Goal: Task Accomplishment & Management: Use online tool/utility

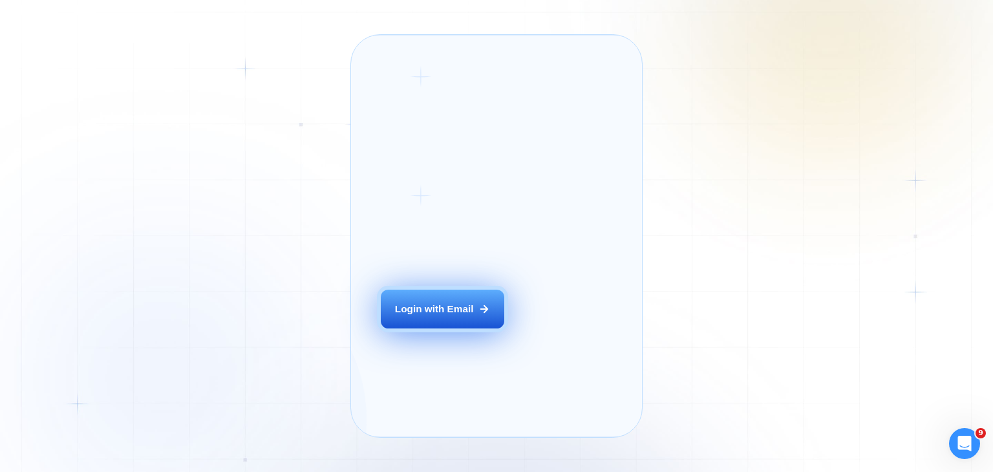
click at [442, 316] on div "Login with Email" at bounding box center [434, 309] width 79 height 14
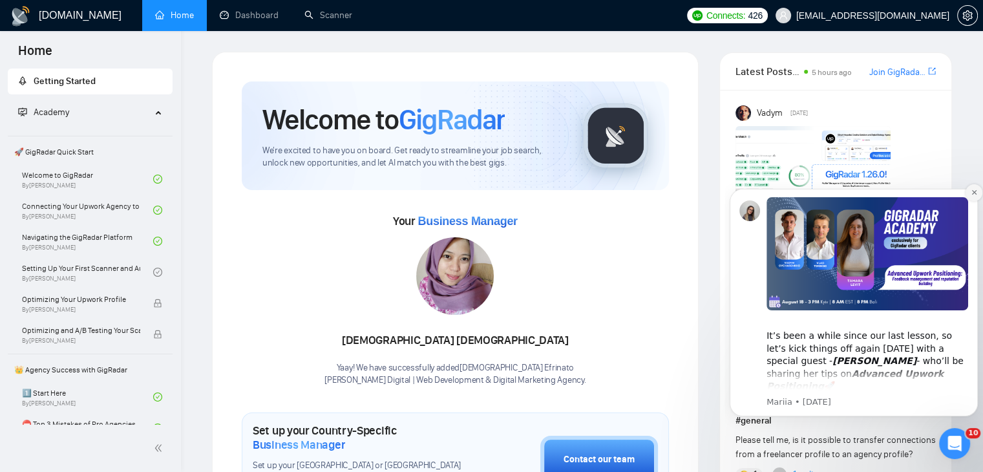
click at [974, 196] on icon "Dismiss notification" at bounding box center [974, 192] width 7 height 7
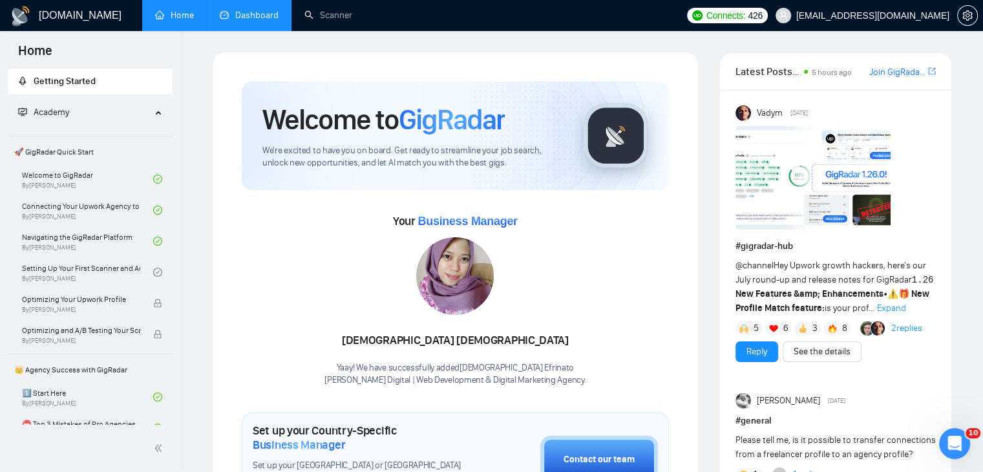
click at [248, 11] on link "Dashboard" at bounding box center [249, 15] width 59 height 11
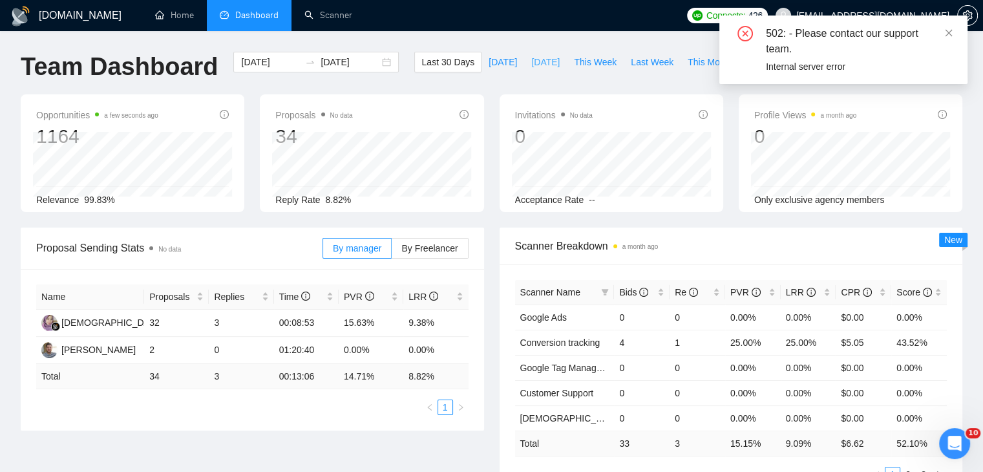
click at [524, 59] on button "Yesterday" at bounding box center [545, 62] width 43 height 21
type input "2025-08-17"
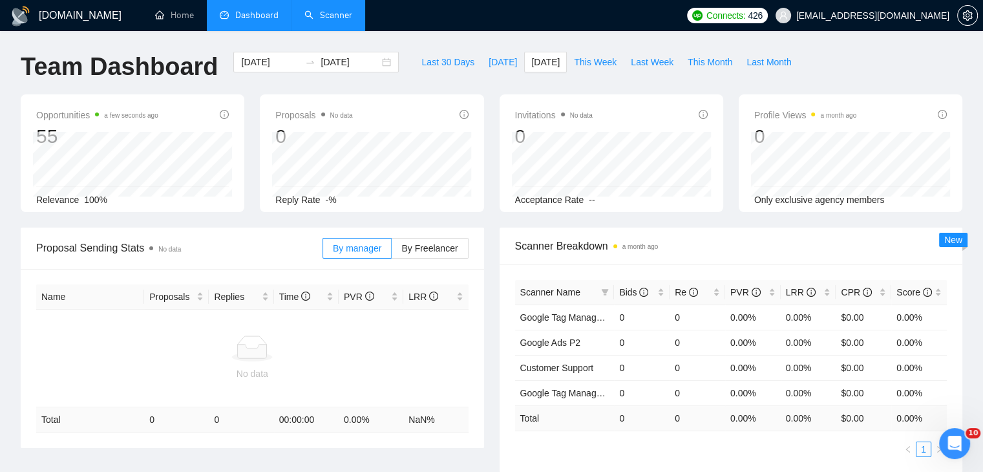
click at [308, 17] on link "Scanner" at bounding box center [329, 15] width 48 height 11
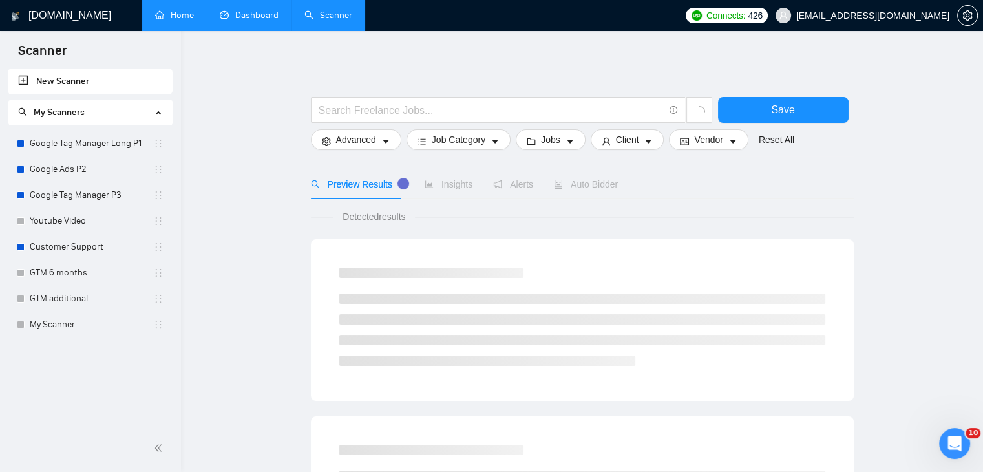
click at [155, 10] on link "Home" at bounding box center [174, 15] width 39 height 11
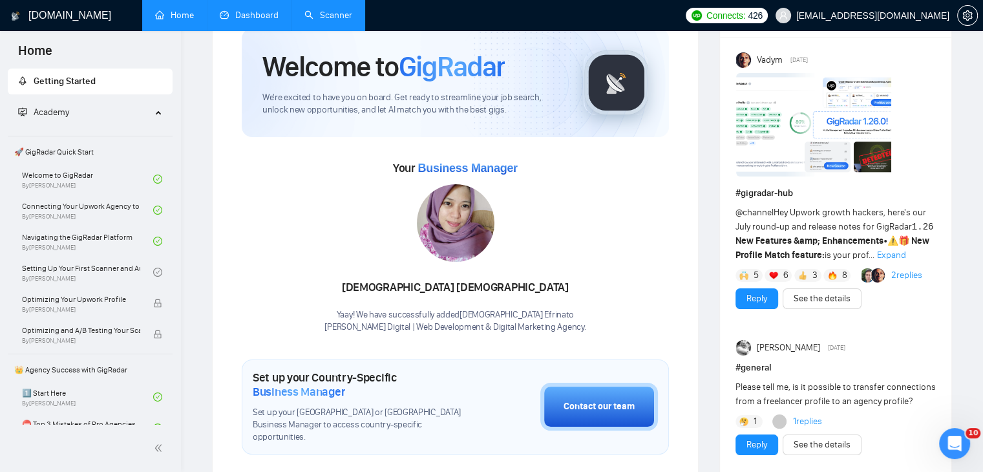
scroll to position [129, 0]
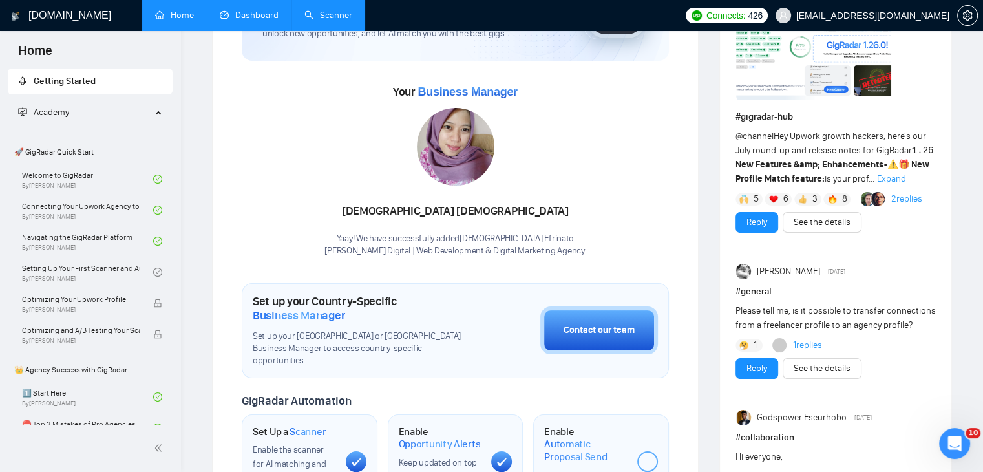
click at [952, 450] on icon "Open Intercom Messenger" at bounding box center [955, 443] width 21 height 21
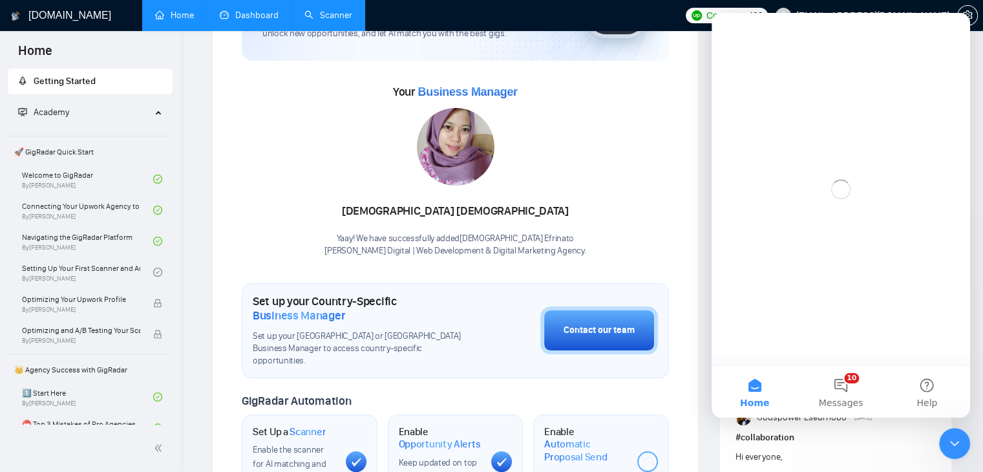
scroll to position [0, 0]
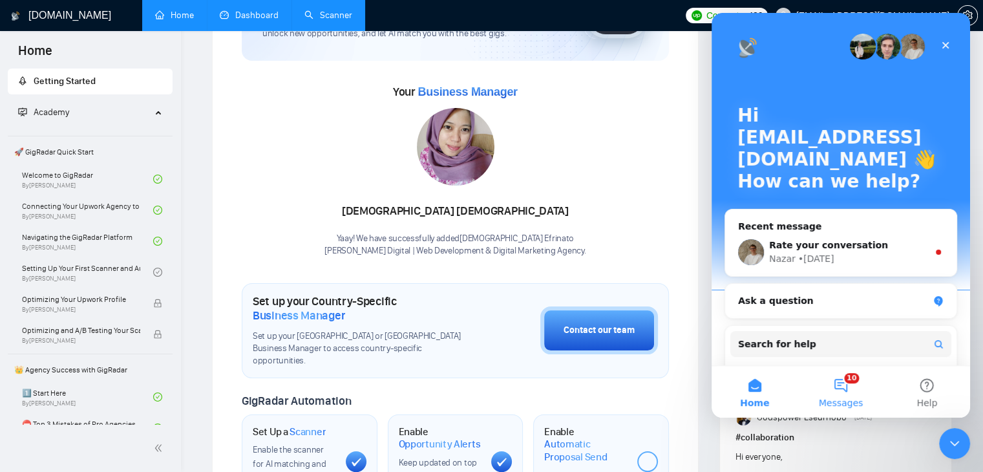
click at [851, 399] on span "Messages" at bounding box center [841, 402] width 45 height 9
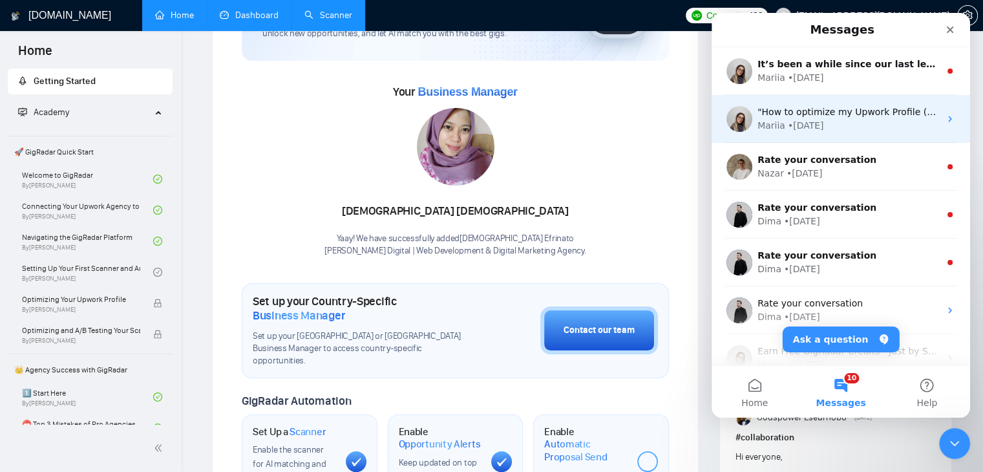
click at [833, 130] on div "Mariia • 4d ago" at bounding box center [849, 126] width 182 height 14
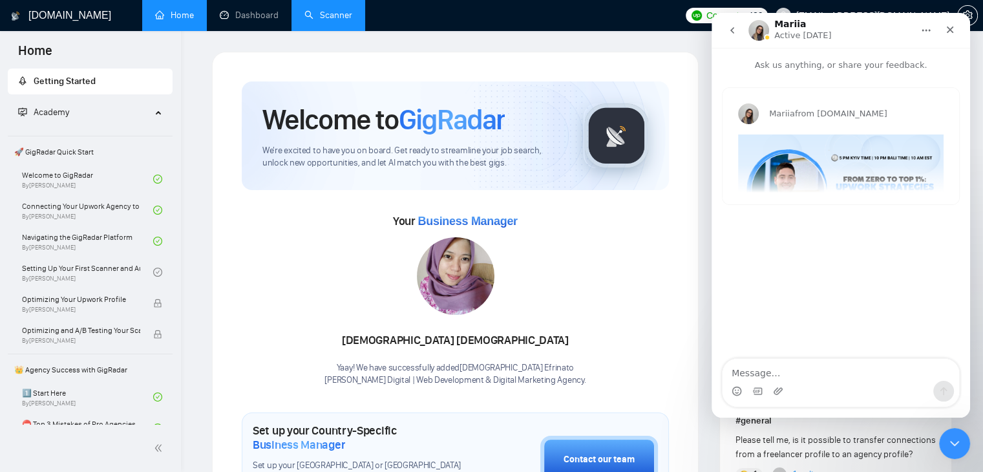
click at [305, 15] on link "Scanner" at bounding box center [329, 15] width 48 height 11
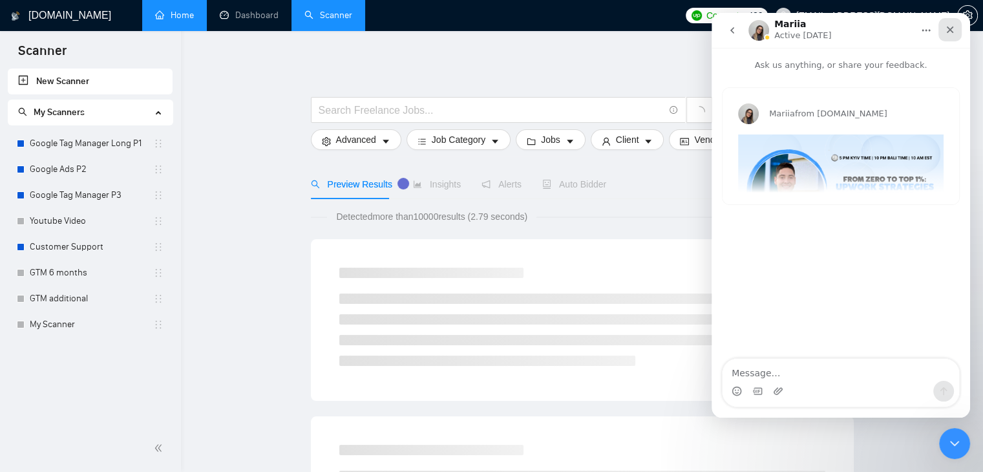
click at [945, 34] on icon "Close" at bounding box center [950, 30] width 10 height 10
drag, startPoint x: 233, startPoint y: 21, endPoint x: 945, endPoint y: 34, distance: 711.9
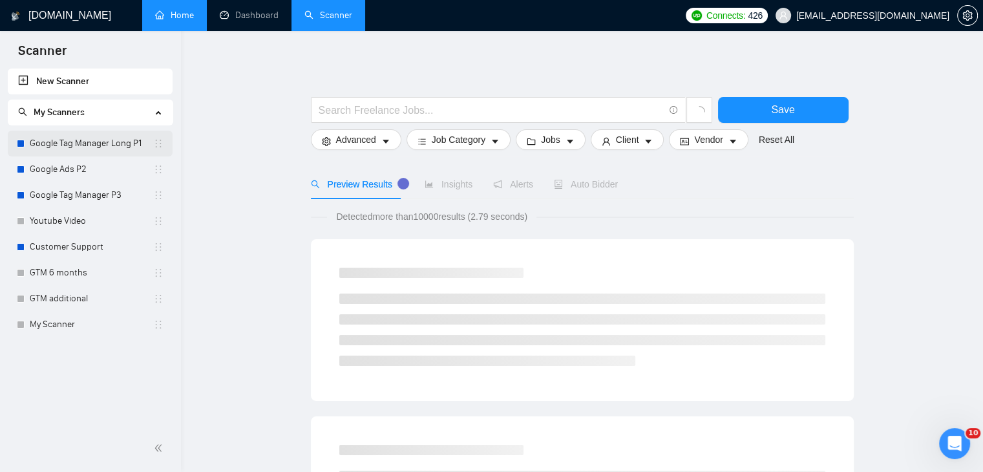
click at [91, 146] on link "Google Tag Manager Long P1" at bounding box center [91, 144] width 123 height 26
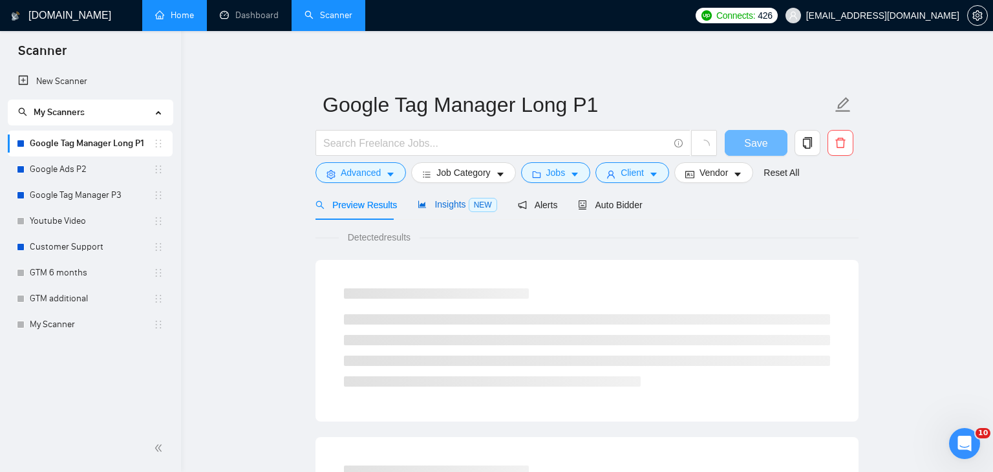
click at [420, 208] on span "Insights NEW" at bounding box center [457, 204] width 79 height 10
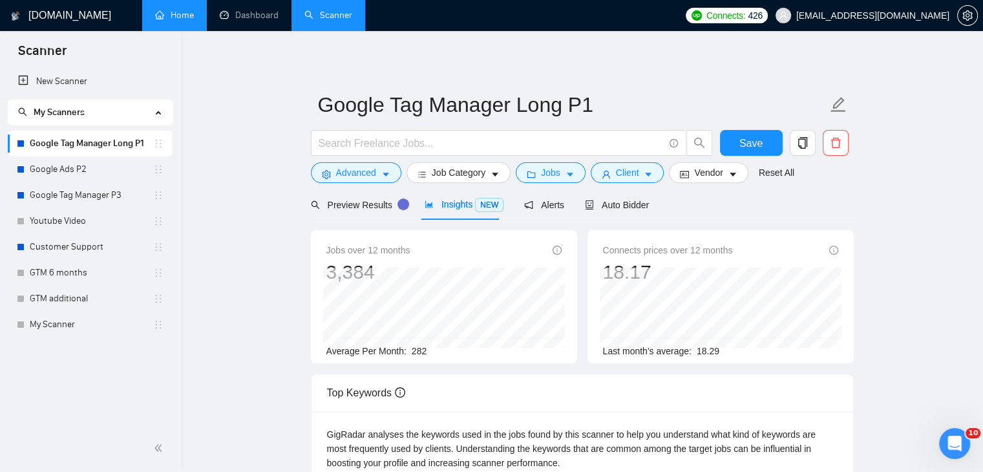
click at [538, 186] on form "Google Tag Manager Long P1 Save Advanced Job Category Jobs Client Vendor Reset …" at bounding box center [582, 136] width 543 height 105
click at [542, 176] on span "Jobs" at bounding box center [550, 173] width 19 height 14
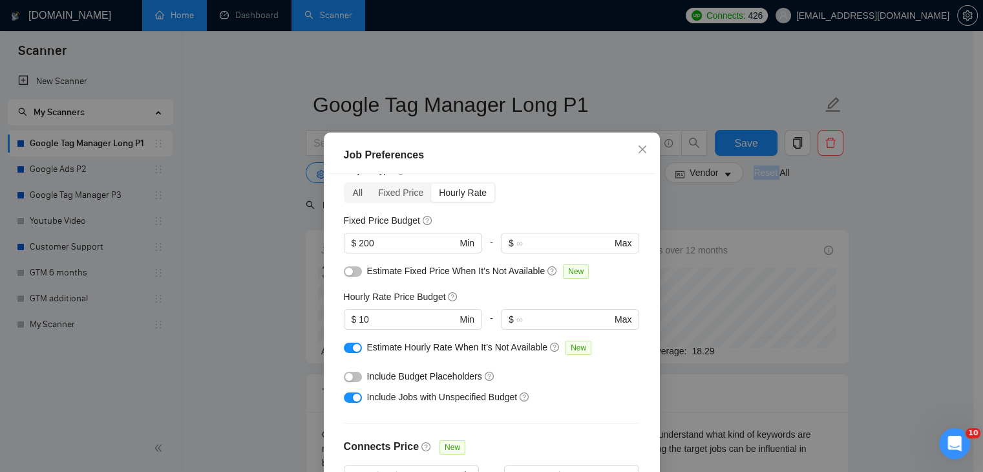
scroll to position [41, 0]
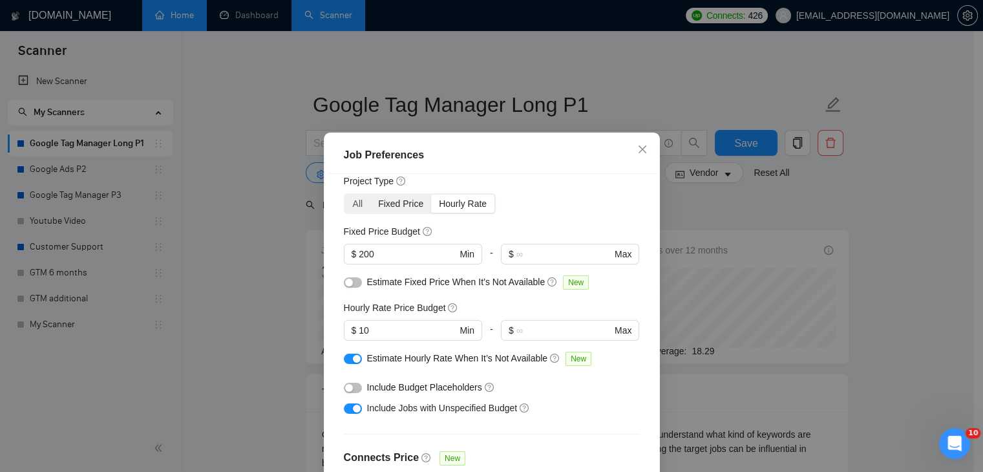
click at [411, 207] on div "Fixed Price" at bounding box center [400, 204] width 61 height 18
click at [370, 195] on input "Fixed Price" at bounding box center [370, 195] width 0 height 0
click at [470, 205] on div "Hourly Rate" at bounding box center [462, 204] width 63 height 18
click at [431, 195] on input "Hourly Rate" at bounding box center [431, 195] width 0 height 0
click at [411, 206] on div "Fixed Price" at bounding box center [400, 204] width 61 height 18
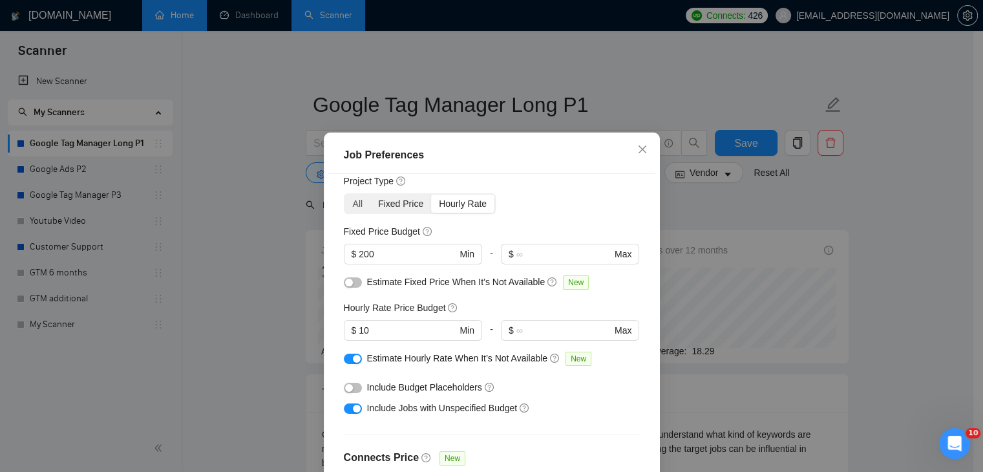
click at [370, 195] on input "Fixed Price" at bounding box center [370, 195] width 0 height 0
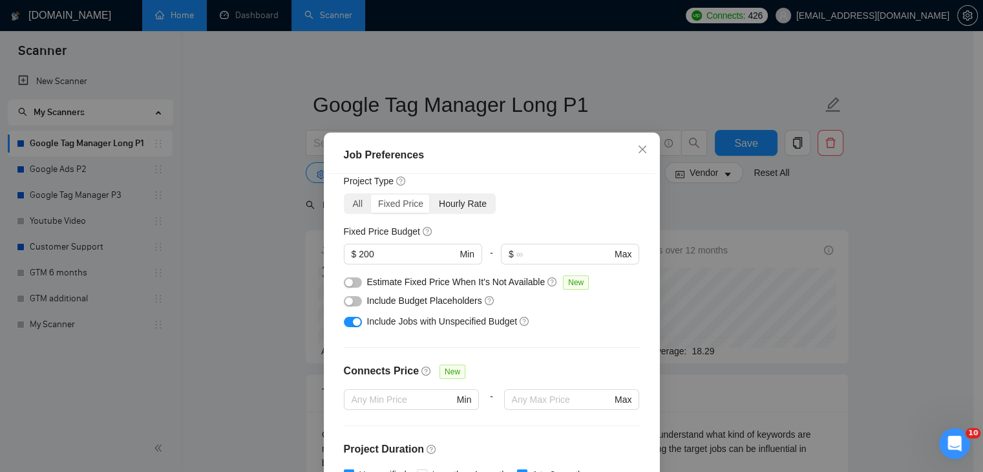
click at [456, 202] on div "Hourly Rate" at bounding box center [462, 204] width 63 height 18
click at [431, 195] on input "Hourly Rate" at bounding box center [431, 195] width 0 height 0
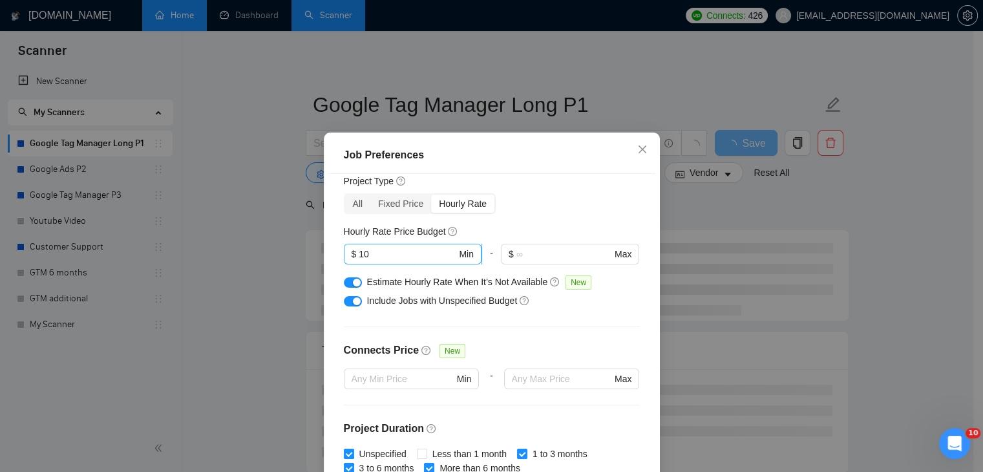
click at [390, 248] on input "10" at bounding box center [408, 254] width 98 height 14
click at [387, 253] on input "10" at bounding box center [408, 254] width 98 height 14
type input "30"
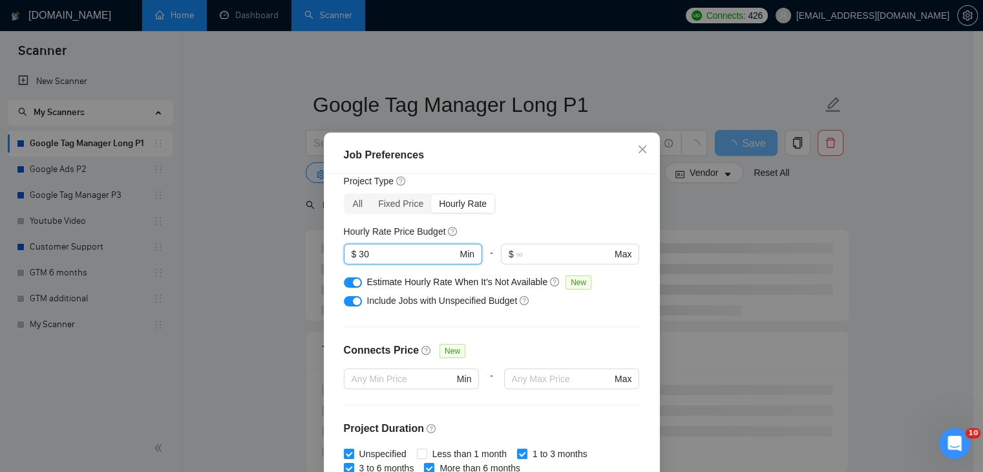
click at [344, 281] on button "button" at bounding box center [353, 282] width 18 height 10
click at [590, 200] on div "All Fixed Price Hourly Rate" at bounding box center [492, 203] width 296 height 21
click at [353, 301] on div "button" at bounding box center [357, 301] width 8 height 8
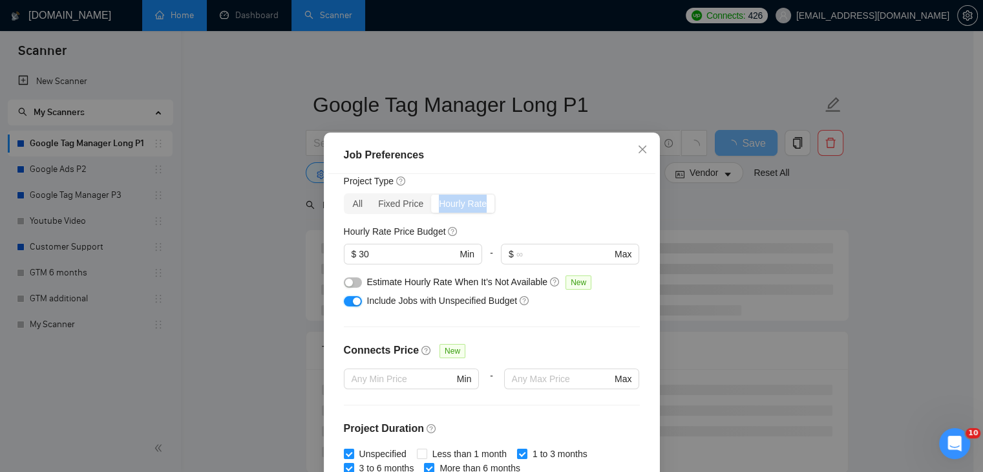
click at [353, 301] on div "button" at bounding box center [357, 301] width 8 height 8
click at [353, 299] on div "button" at bounding box center [357, 301] width 8 height 8
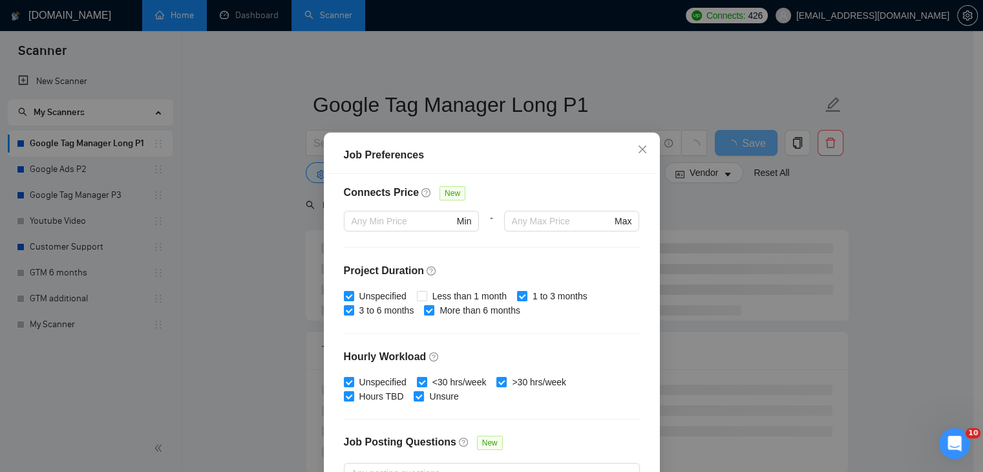
scroll to position [215, 0]
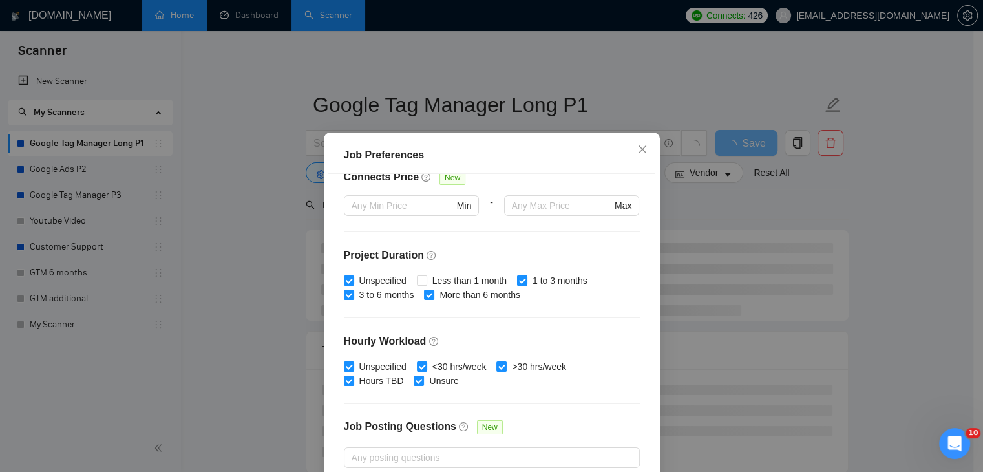
click at [517, 284] on span at bounding box center [522, 280] width 10 height 10
click at [517, 284] on input "1 to 3 months" at bounding box center [521, 279] width 9 height 9
checkbox input "false"
click at [345, 278] on input "Unspecified" at bounding box center [348, 279] width 9 height 9
checkbox input "false"
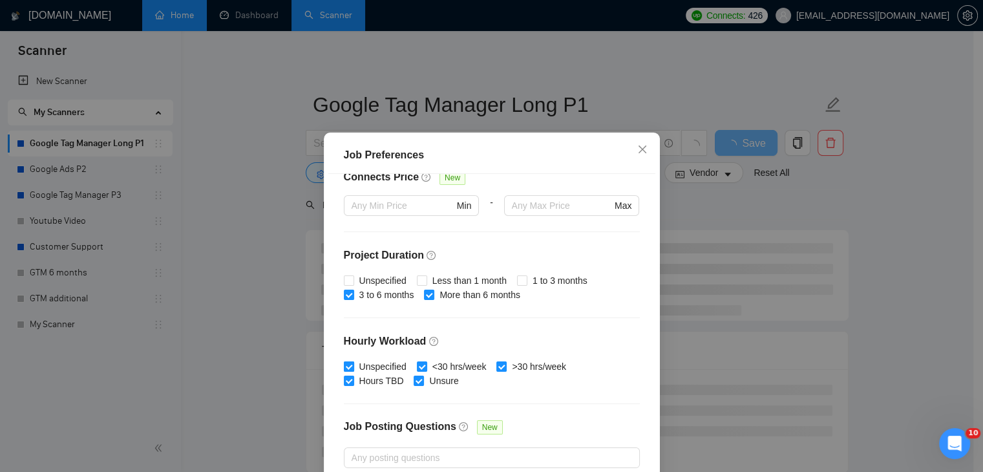
click at [344, 364] on input "Unspecified" at bounding box center [348, 365] width 9 height 9
checkbox input "false"
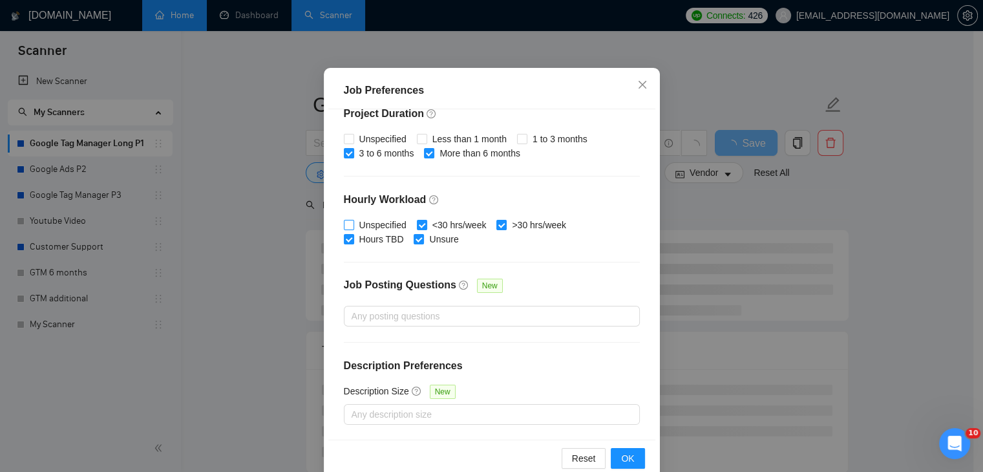
scroll to position [89, 0]
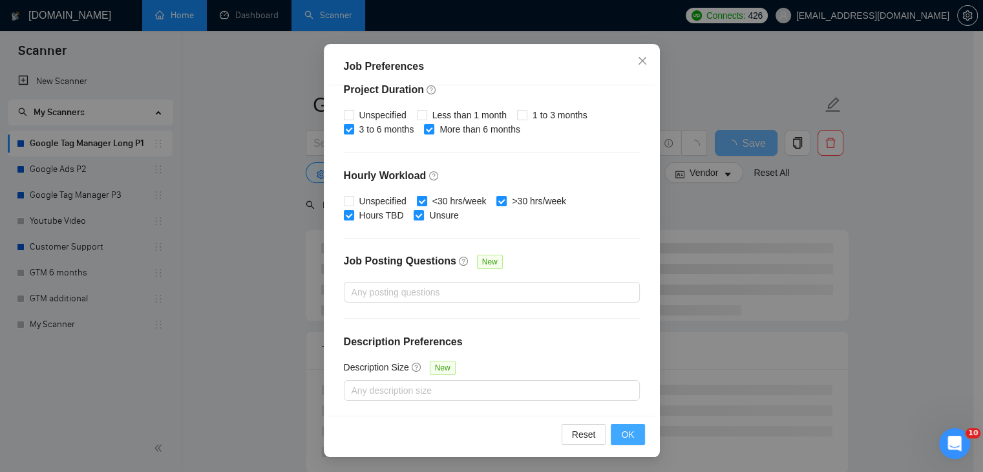
click at [629, 433] on span "OK" at bounding box center [627, 434] width 13 height 14
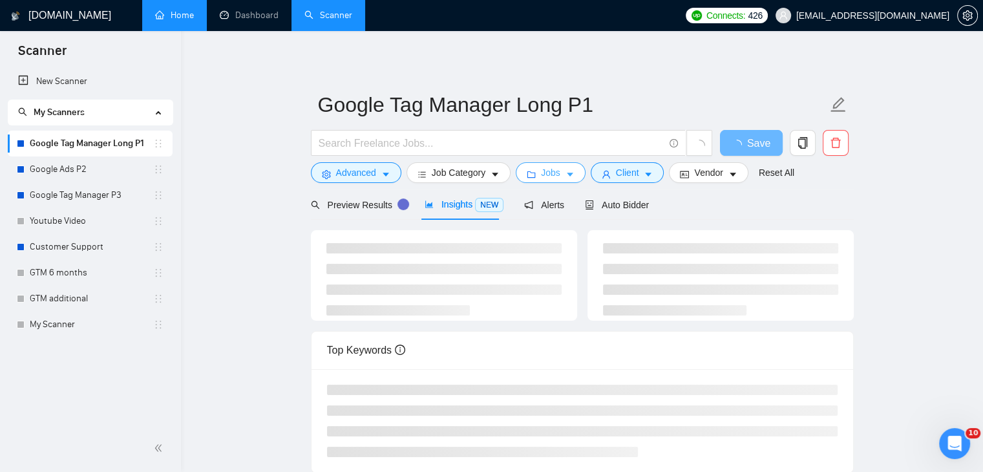
scroll to position [0, 0]
click at [350, 204] on span "Preview Results" at bounding box center [357, 205] width 93 height 10
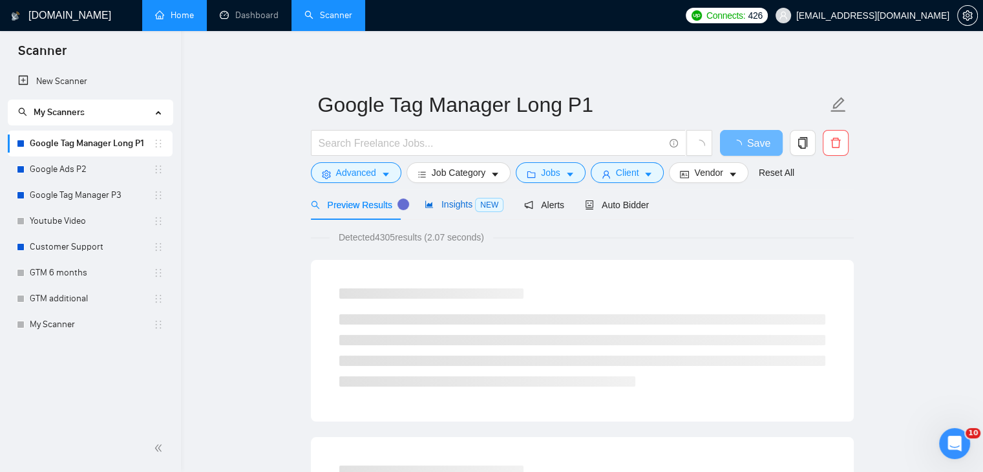
click at [449, 203] on span "Insights NEW" at bounding box center [464, 204] width 79 height 10
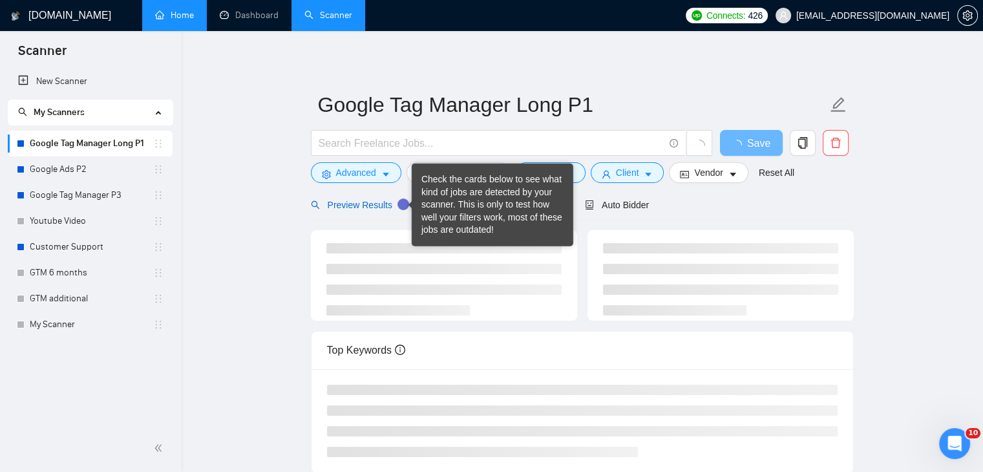
click at [335, 202] on span "Preview Results" at bounding box center [357, 205] width 93 height 10
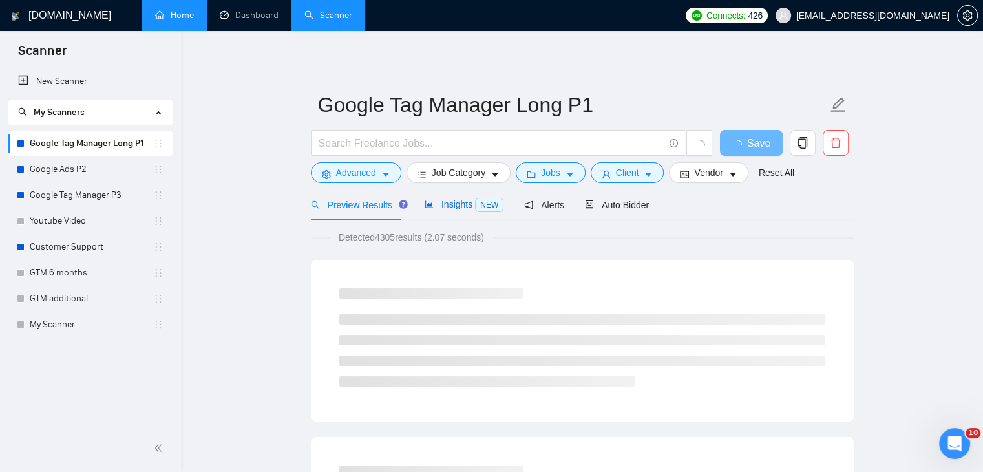
drag, startPoint x: 456, startPoint y: 208, endPoint x: 327, endPoint y: 204, distance: 129.3
click at [456, 208] on span "Insights NEW" at bounding box center [464, 204] width 79 height 10
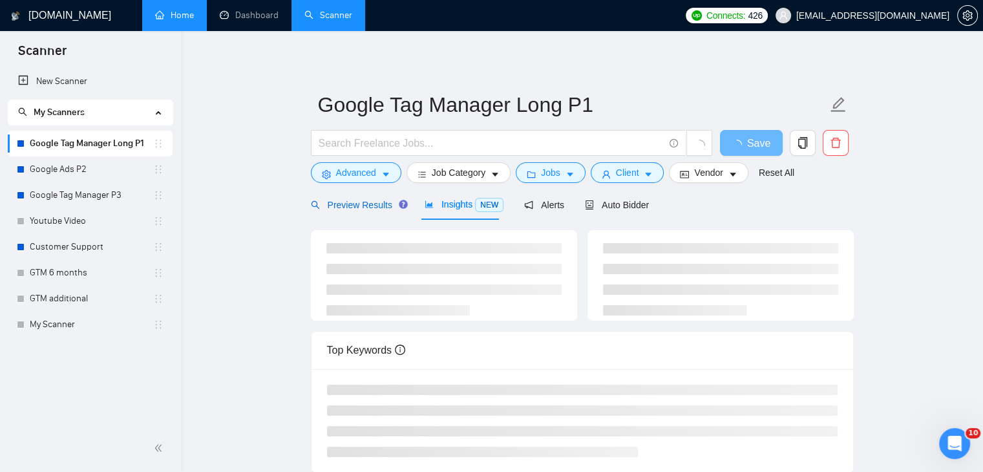
click at [321, 203] on span "Preview Results" at bounding box center [357, 205] width 93 height 10
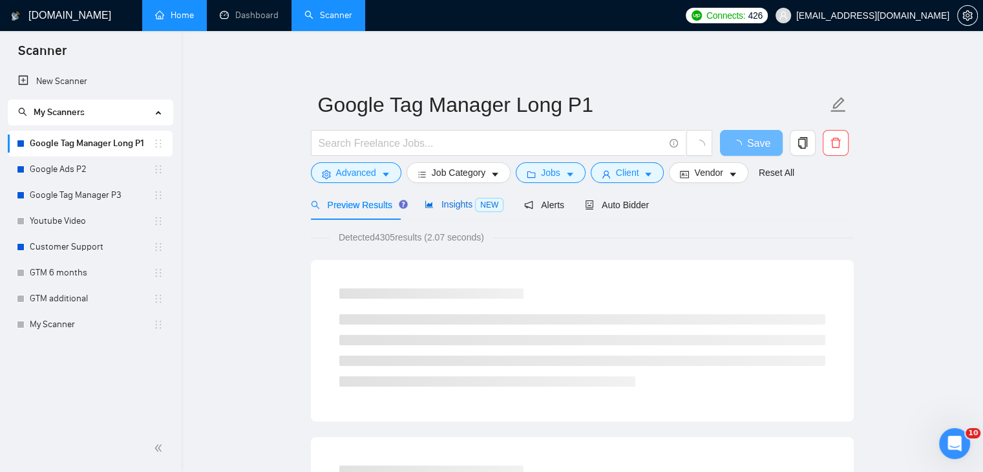
click at [427, 204] on icon "area-chart" at bounding box center [429, 204] width 8 height 7
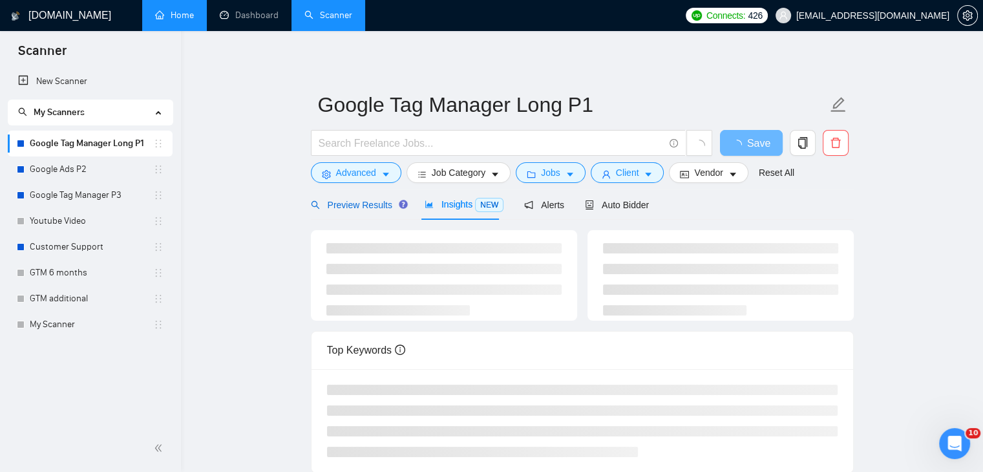
click at [375, 205] on span "Preview Results" at bounding box center [357, 205] width 93 height 10
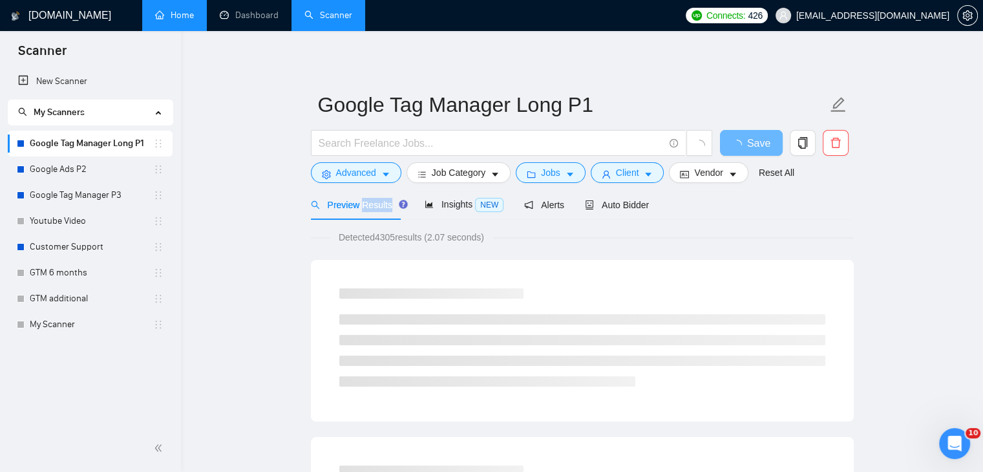
click at [144, 109] on span "My Scanners" at bounding box center [84, 113] width 133 height 26
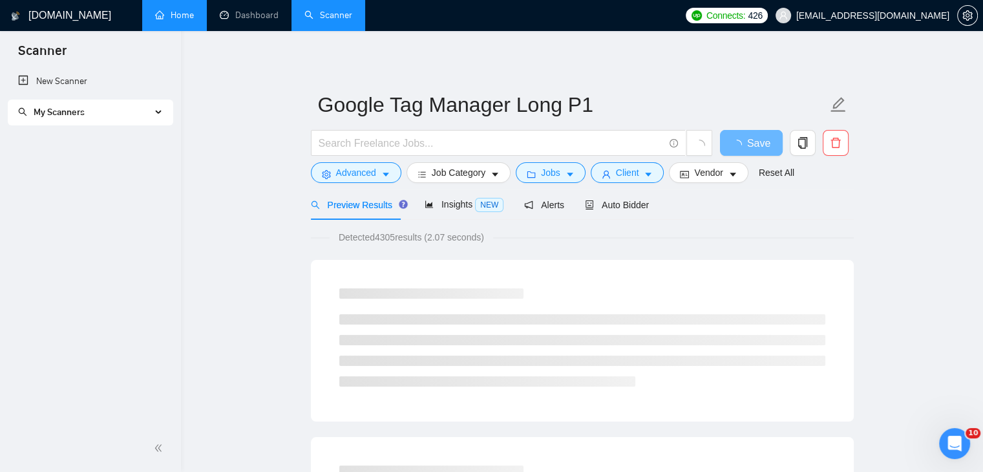
click at [155, 114] on div "My Scanners" at bounding box center [91, 113] width 166 height 26
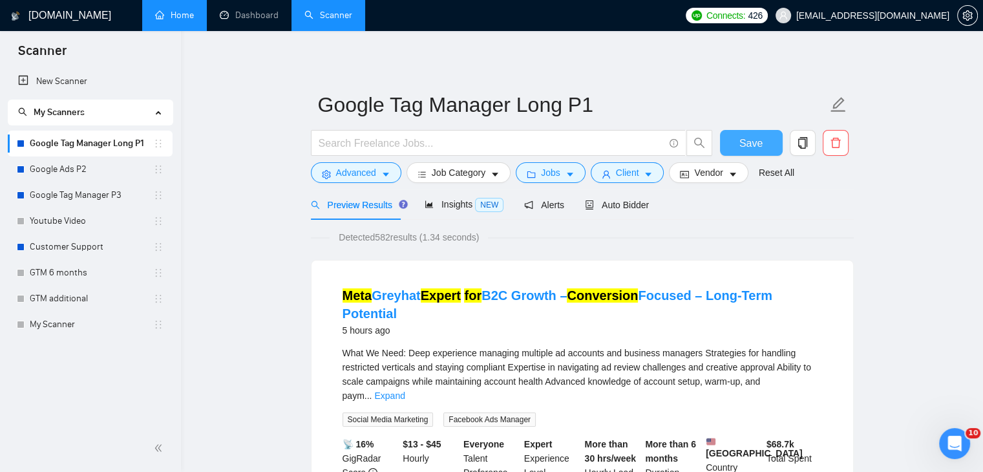
click at [768, 146] on button "Save" at bounding box center [751, 143] width 63 height 26
click at [436, 207] on span "Insights NEW" at bounding box center [464, 204] width 79 height 10
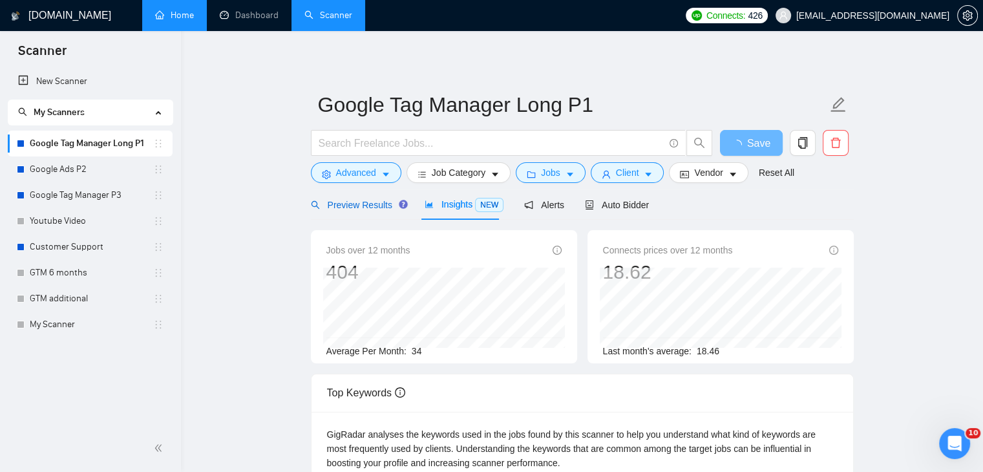
click at [358, 206] on span "Preview Results" at bounding box center [357, 205] width 93 height 10
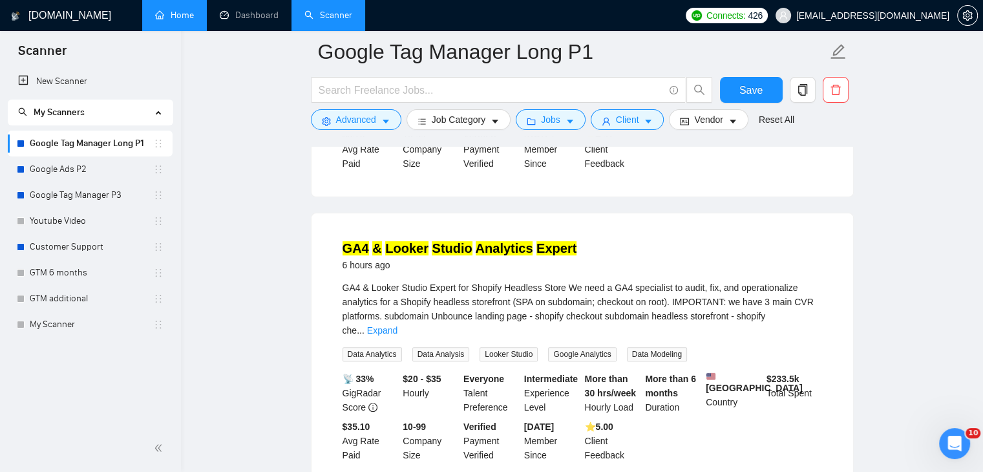
scroll to position [388, 0]
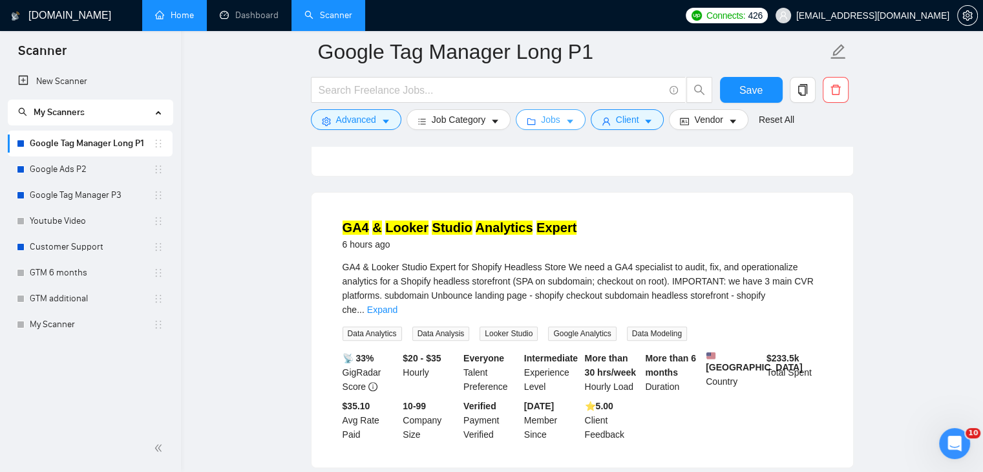
click at [537, 118] on button "Jobs" at bounding box center [551, 119] width 70 height 21
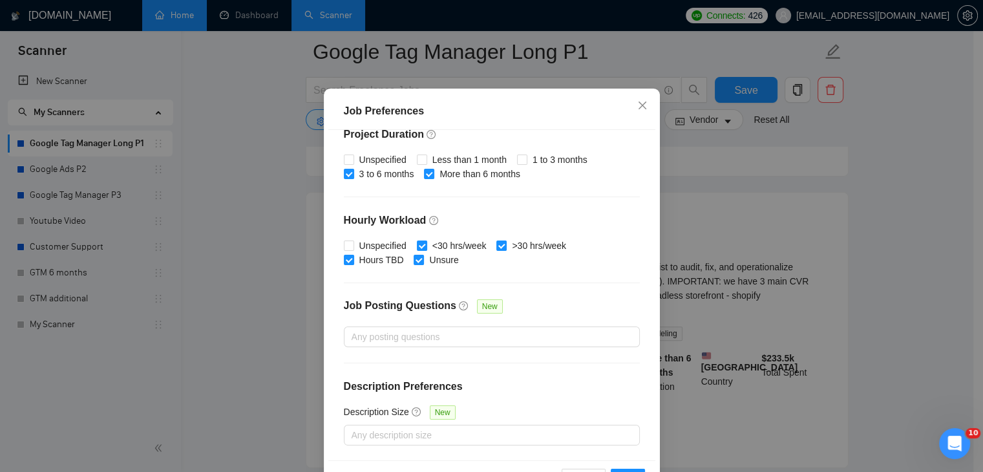
scroll to position [89, 0]
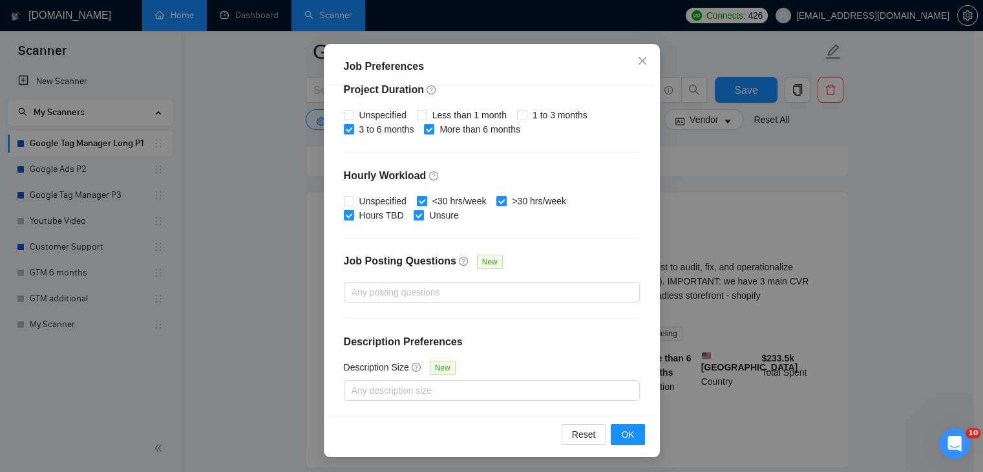
click at [917, 216] on div "Job Preferences Budget Project Type All Fixed Price Hourly Rate Fixed Price Bud…" at bounding box center [491, 236] width 983 height 472
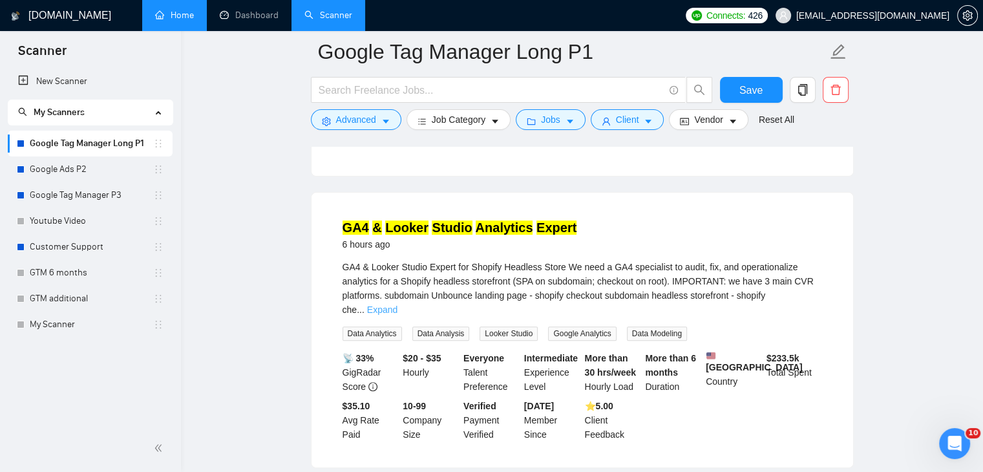
click at [398, 305] on link "Expand" at bounding box center [382, 310] width 30 height 10
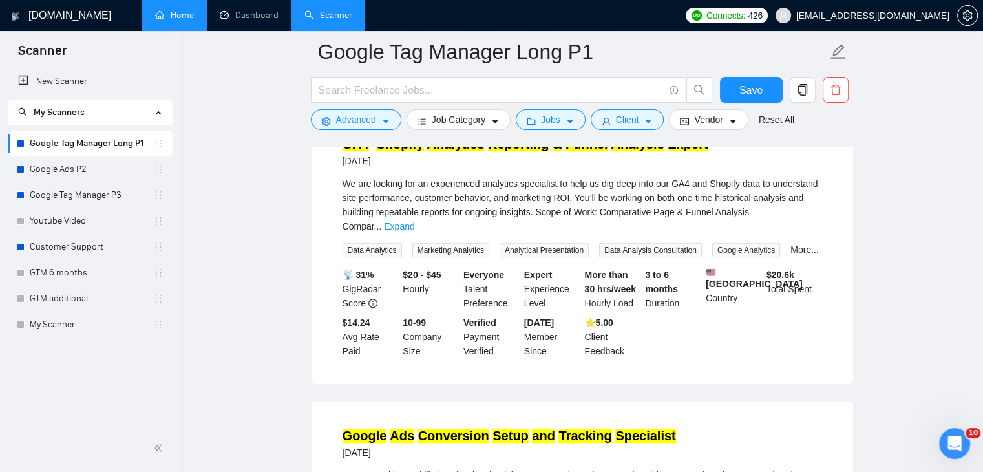
scroll to position [840, 0]
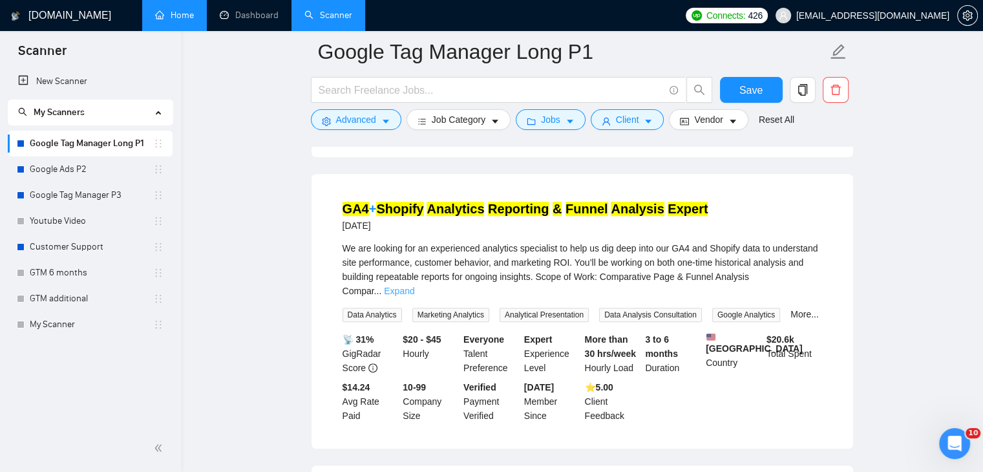
click at [414, 286] on link "Expand" at bounding box center [399, 291] width 30 height 10
click at [806, 262] on div "We are looking for an experienced analytics specialist to help us dig deep into…" at bounding box center [583, 269] width 480 height 57
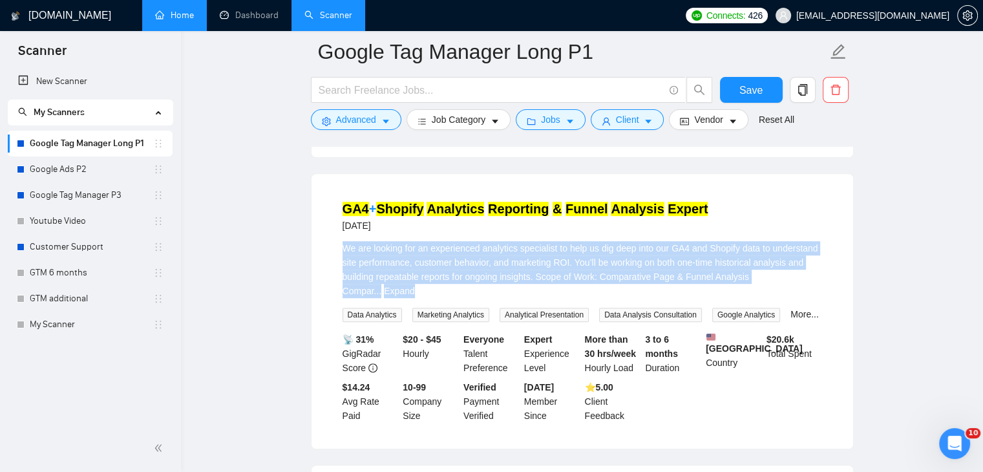
click at [806, 262] on div "We are looking for an experienced analytics specialist to help us dig deep into…" at bounding box center [583, 269] width 480 height 57
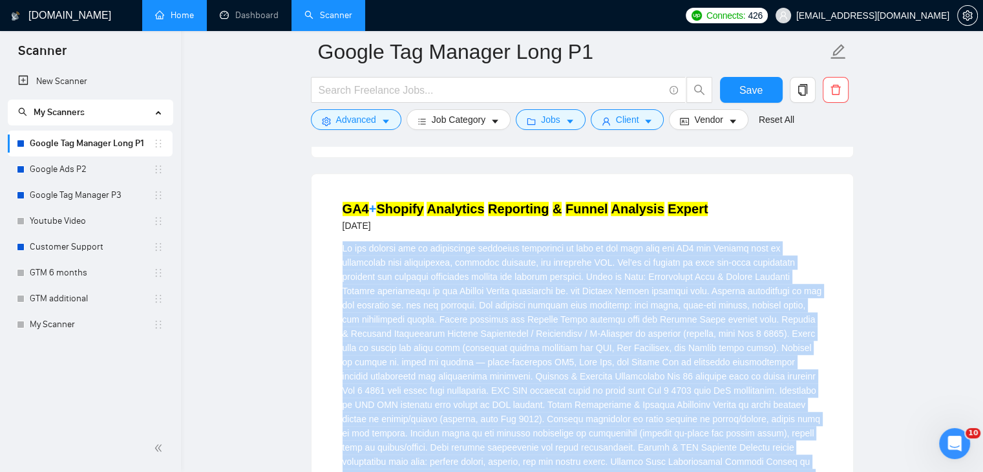
click at [720, 268] on div "We are looking for an experienced analytics specialist to help us dig deep into…" at bounding box center [583, 390] width 480 height 299
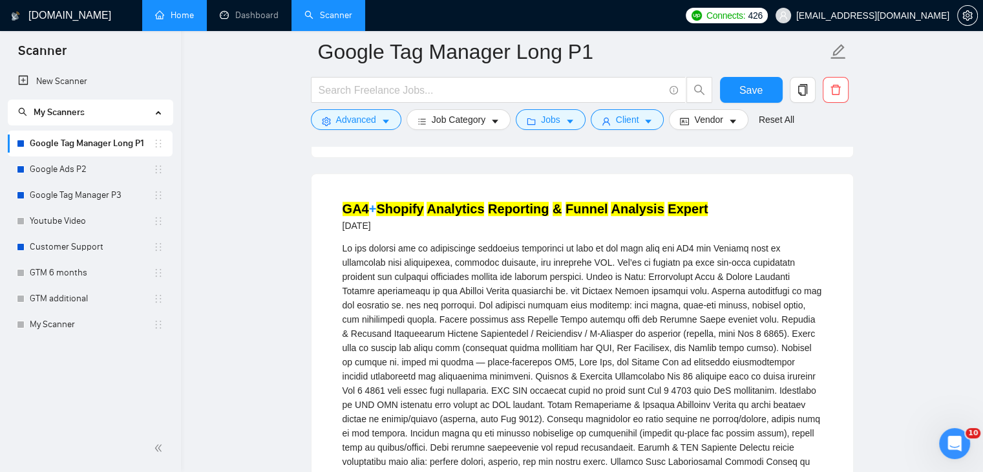
scroll to position [905, 0]
